Goal: Task Accomplishment & Management: Use online tool/utility

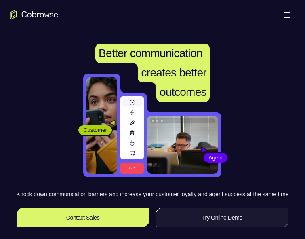
click at [184, 224] on link "Try Online Demo" at bounding box center [222, 217] width 133 height 19
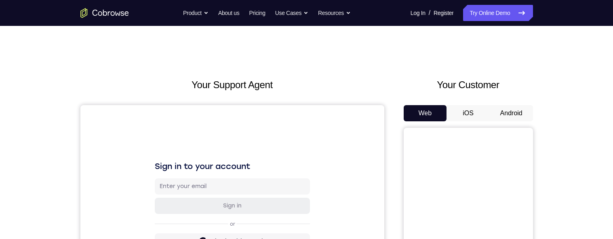
click at [305, 60] on button "Android" at bounding box center [511, 113] width 43 height 16
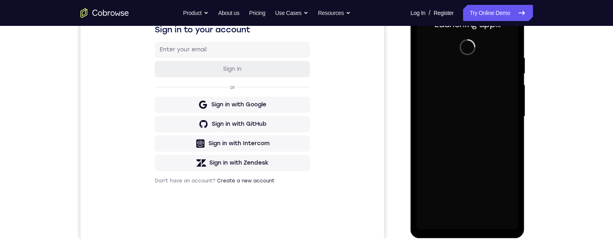
scroll to position [161, 0]
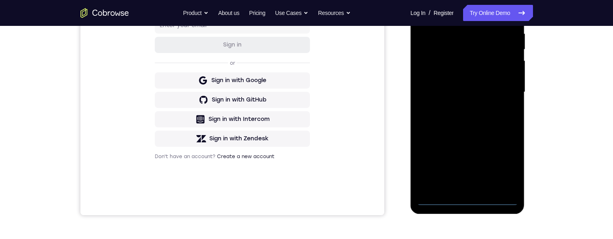
click at [305, 60] on div at bounding box center [468, 92] width 102 height 226
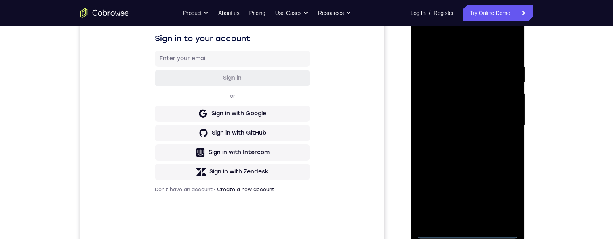
scroll to position [110, 0]
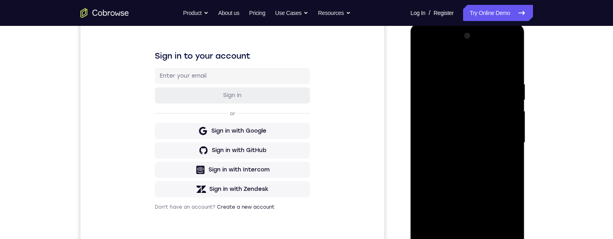
click at [305, 60] on div at bounding box center [468, 142] width 102 height 226
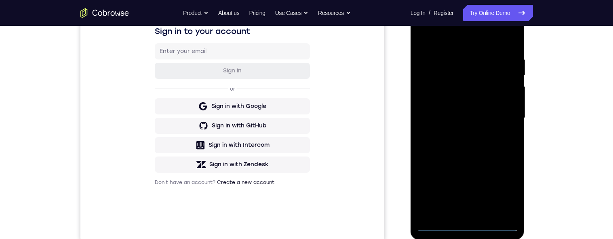
click at [305, 22] on div at bounding box center [468, 118] width 102 height 226
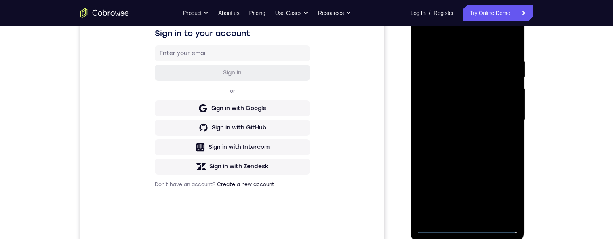
click at [305, 60] on div at bounding box center [468, 120] width 102 height 226
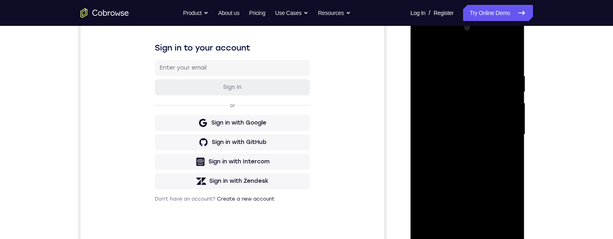
click at [305, 60] on div at bounding box center [468, 134] width 102 height 226
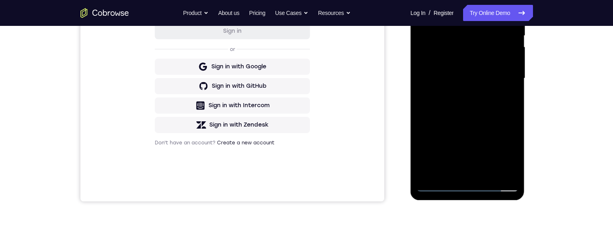
click at [305, 60] on div at bounding box center [468, 78] width 102 height 226
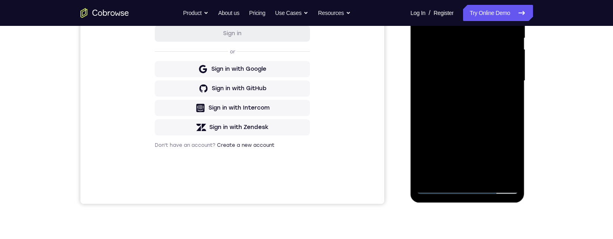
scroll to position [0, 0]
